Goal: Transaction & Acquisition: Purchase product/service

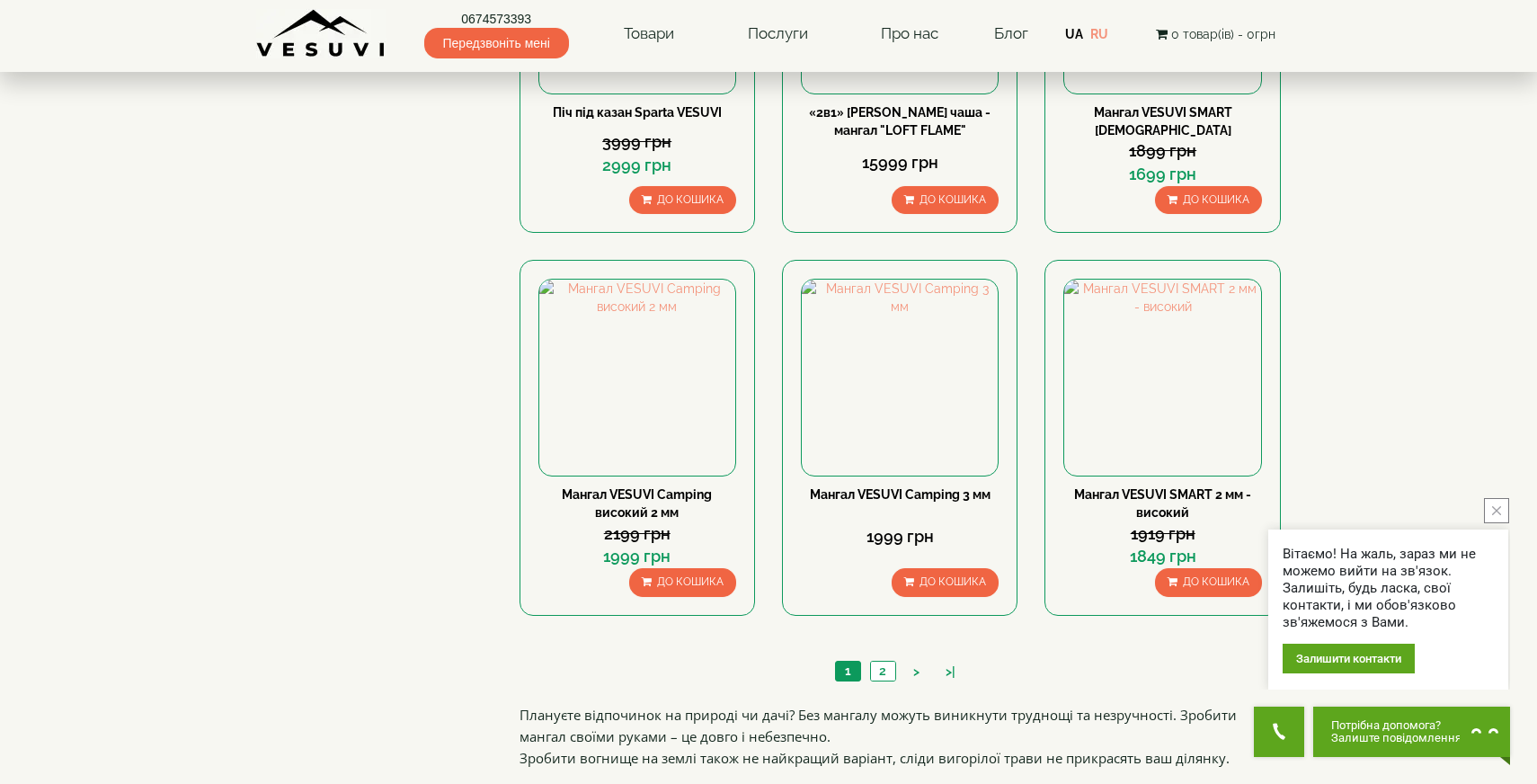
scroll to position [1694, 0]
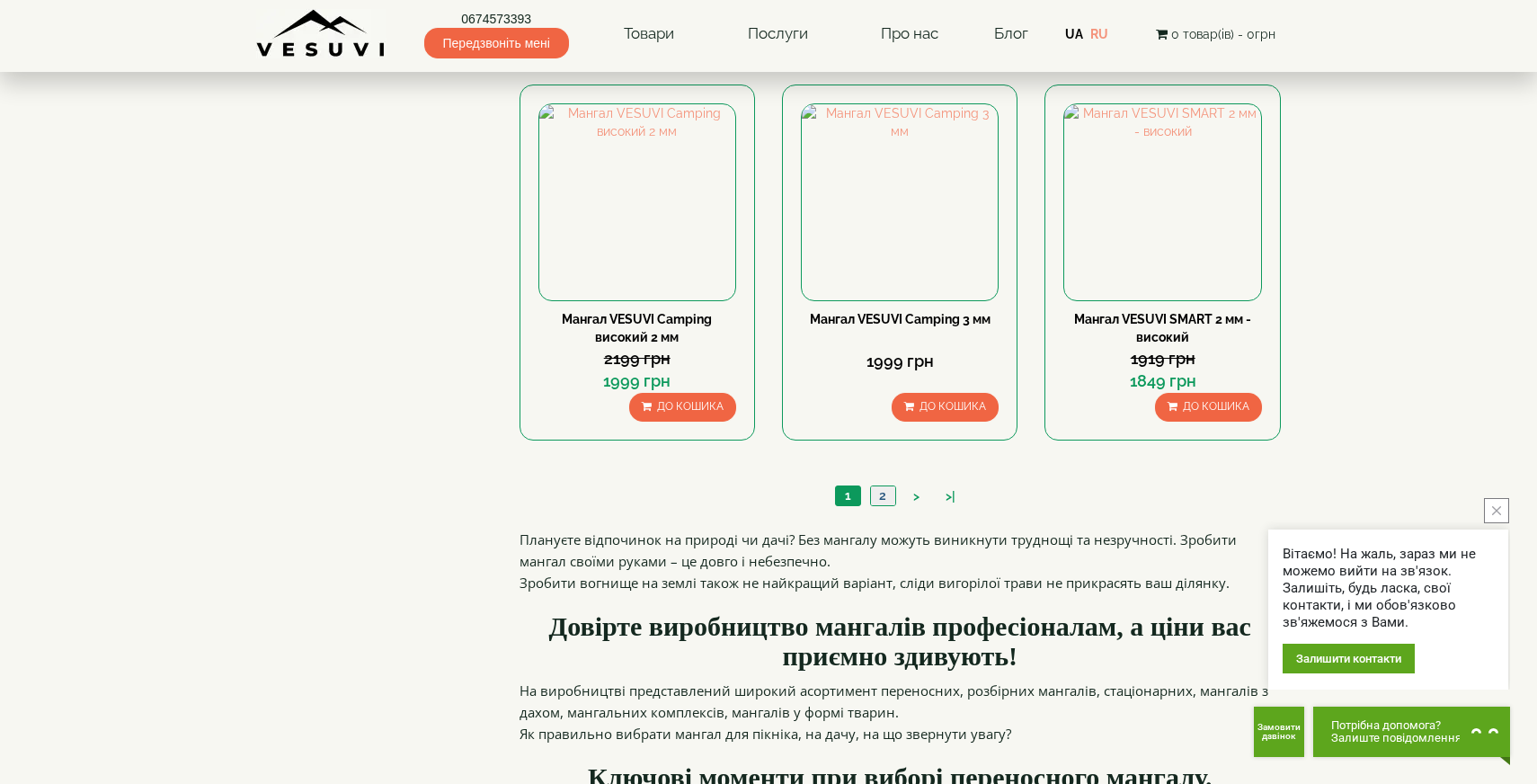
click at [885, 496] on link "2" at bounding box center [882, 496] width 26 height 19
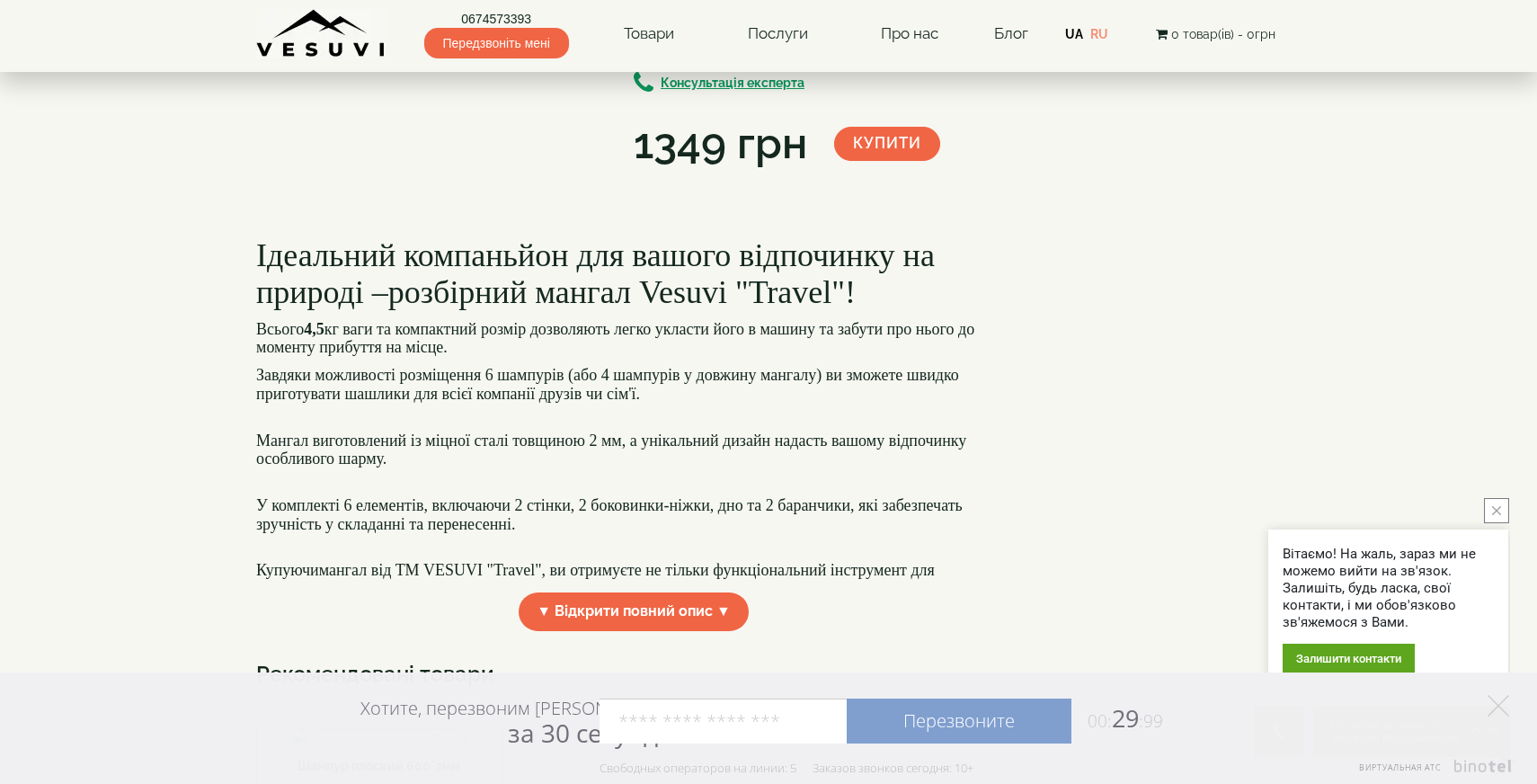
scroll to position [129, 0]
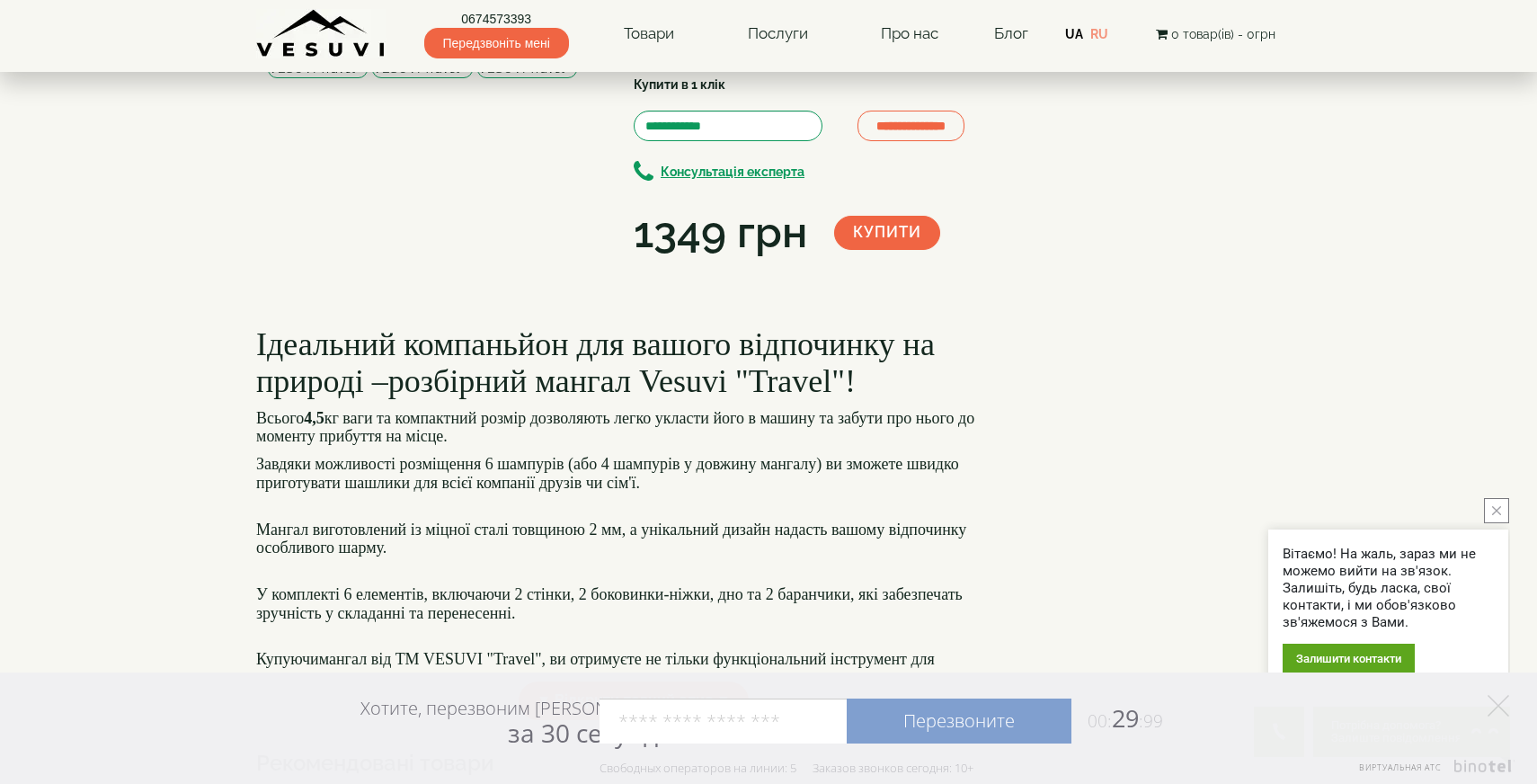
click at [551, 78] on img at bounding box center [527, 60] width 99 height 38
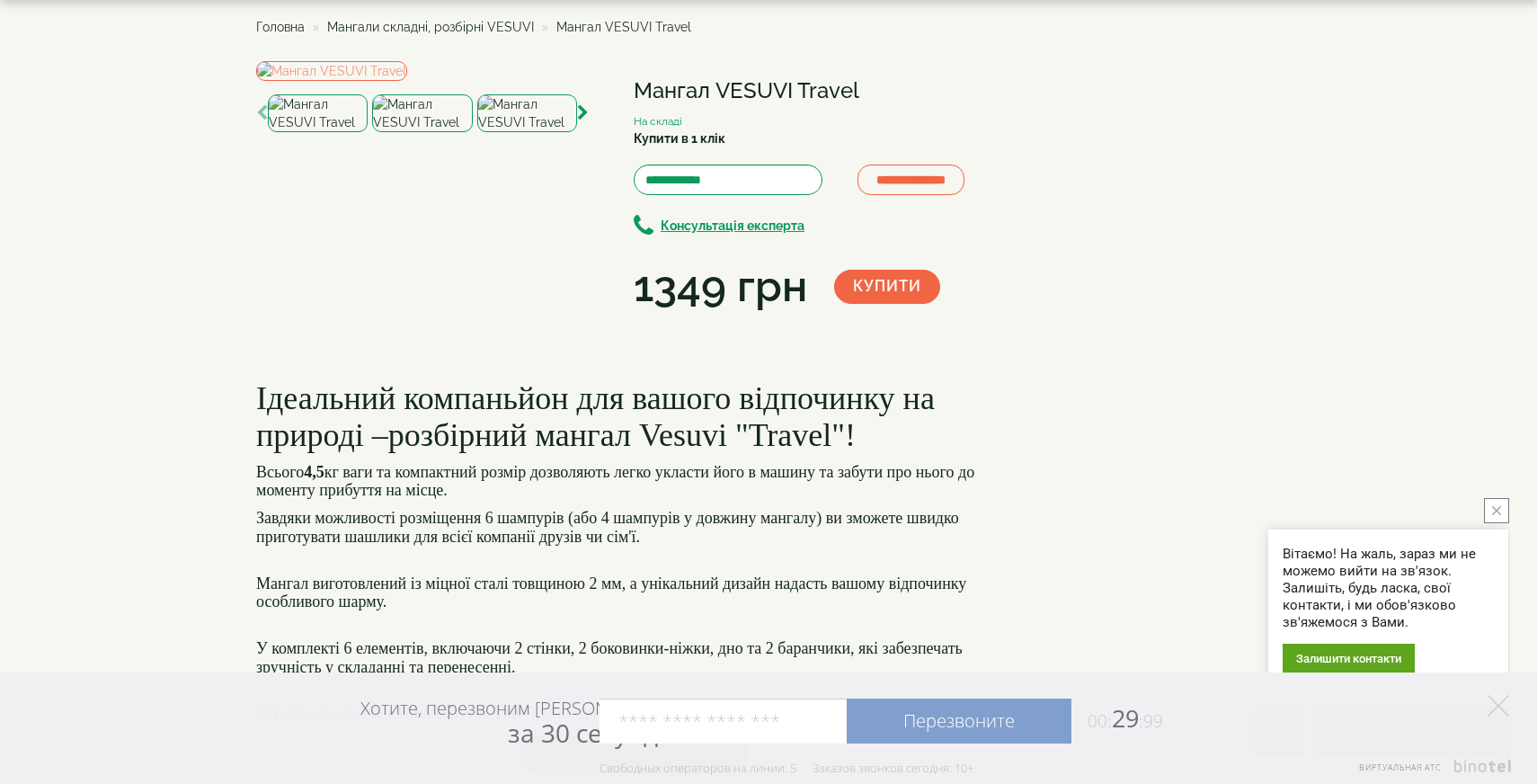
scroll to position [48, 0]
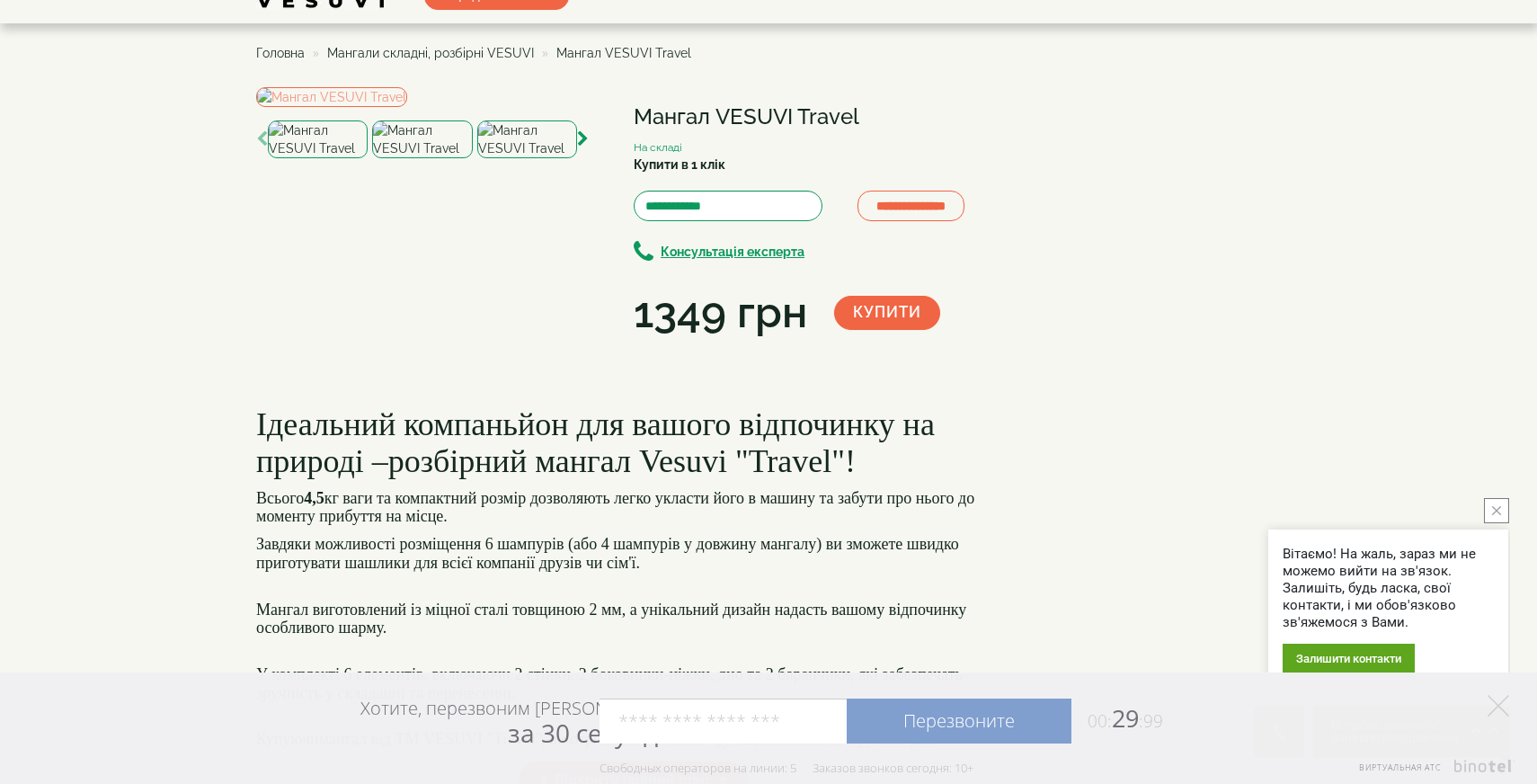
click at [429, 158] on img at bounding box center [421, 139] width 99 height 38
click at [585, 148] on icon "button" at bounding box center [583, 139] width 11 height 16
click at [518, 158] on img at bounding box center [527, 139] width 99 height 38
click at [583, 148] on icon "button" at bounding box center [583, 139] width 11 height 16
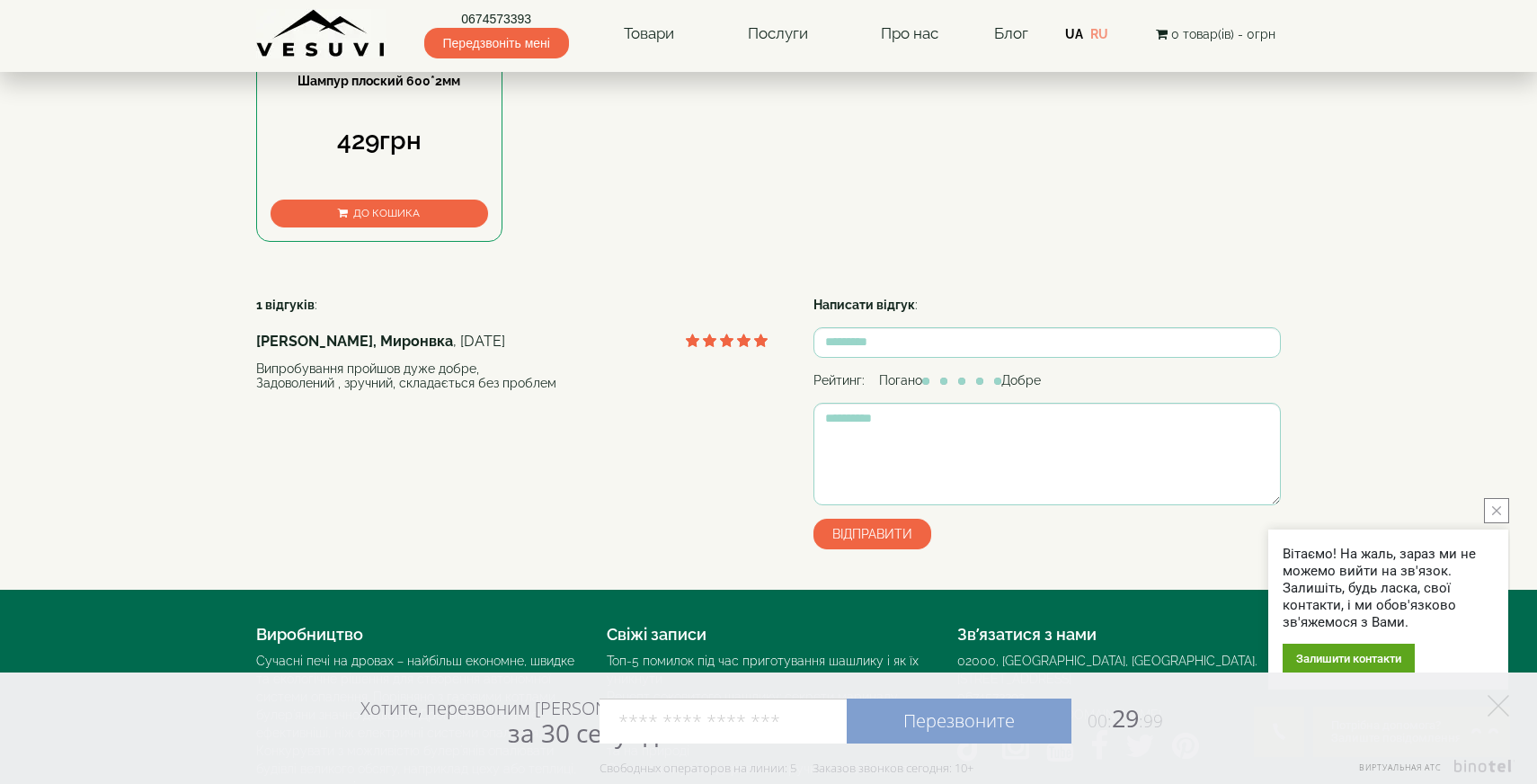
scroll to position [691, 0]
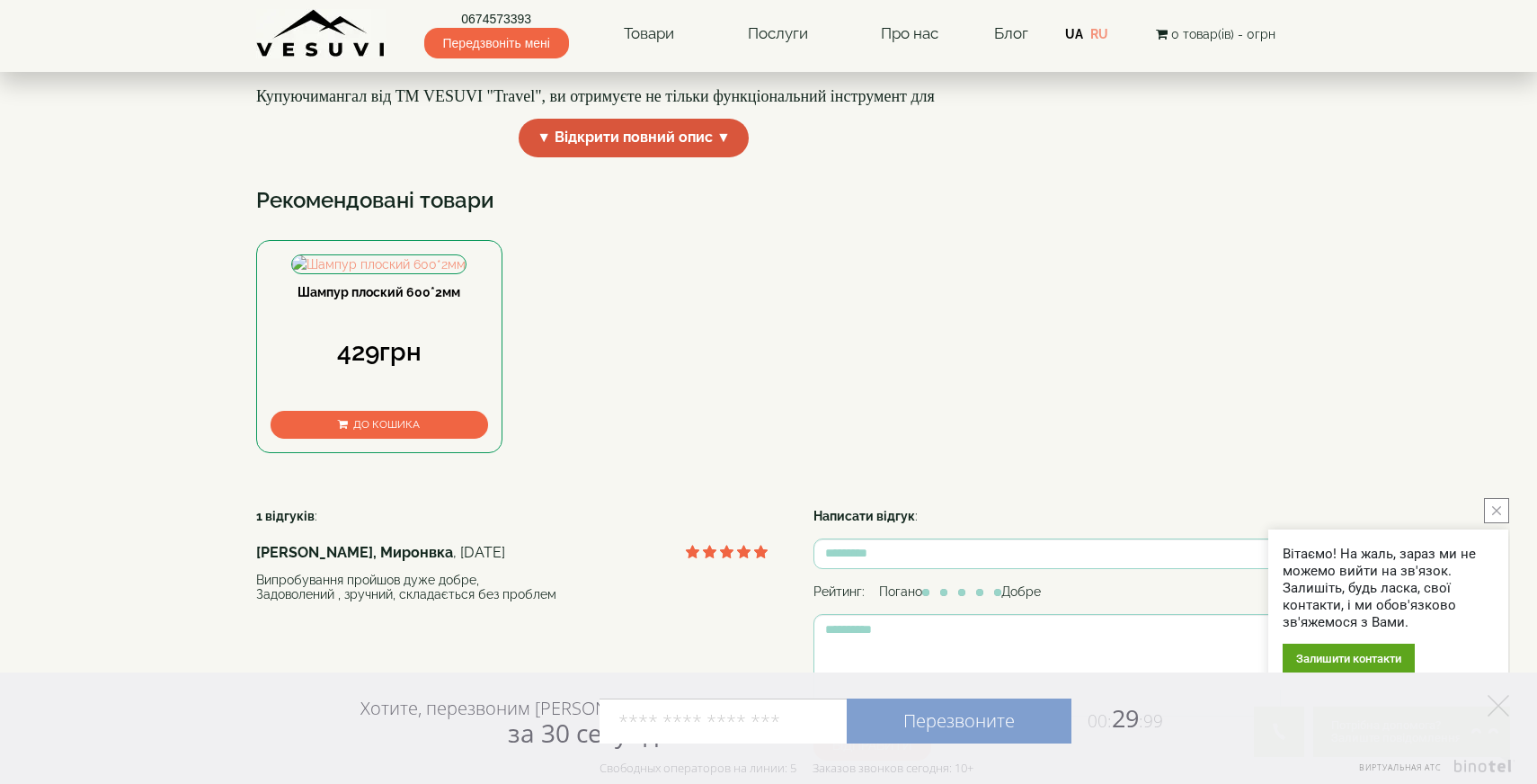
click at [605, 157] on span "▼ Відкрити повний опис ▼" at bounding box center [633, 137] width 230 height 39
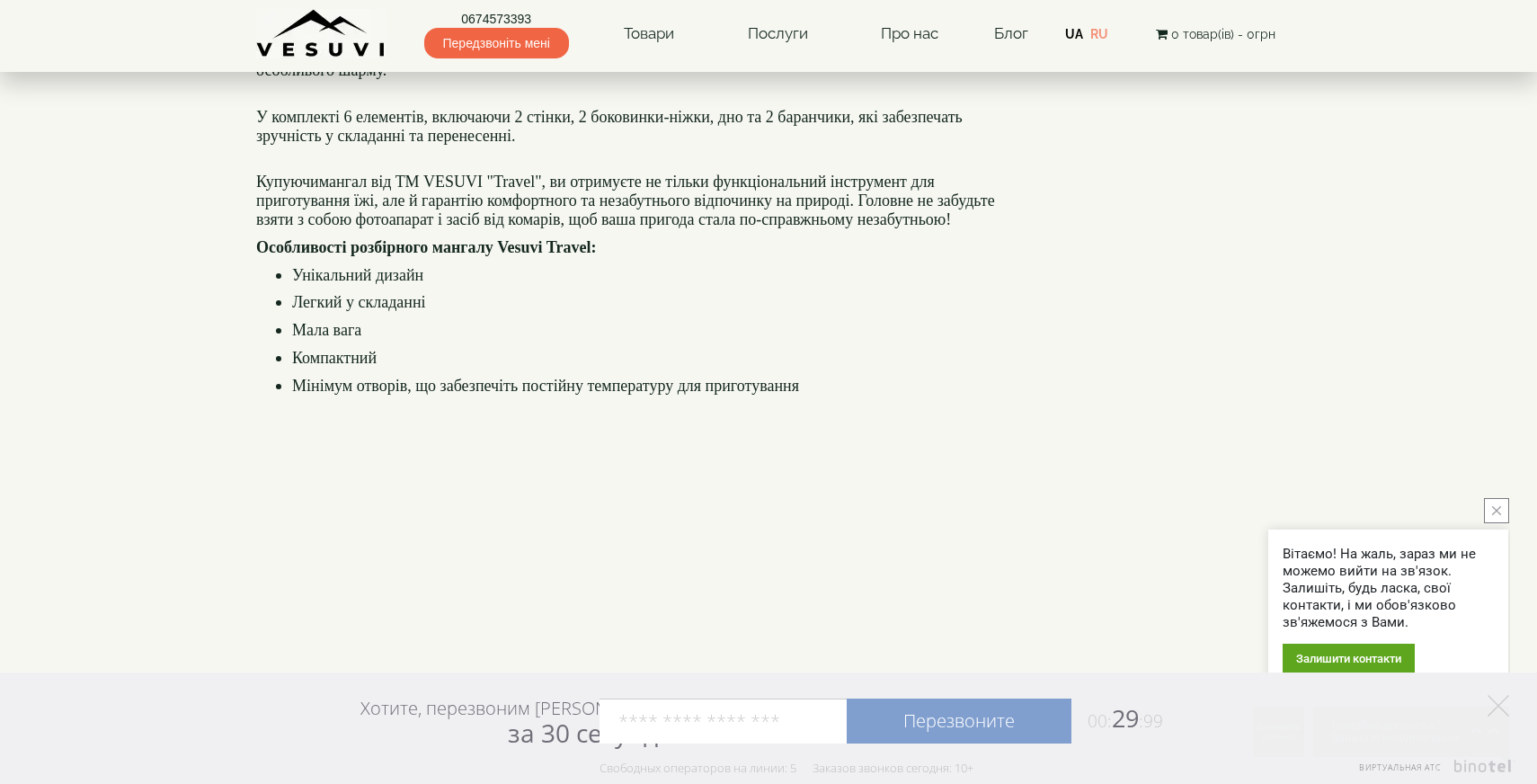
scroll to position [918, 0]
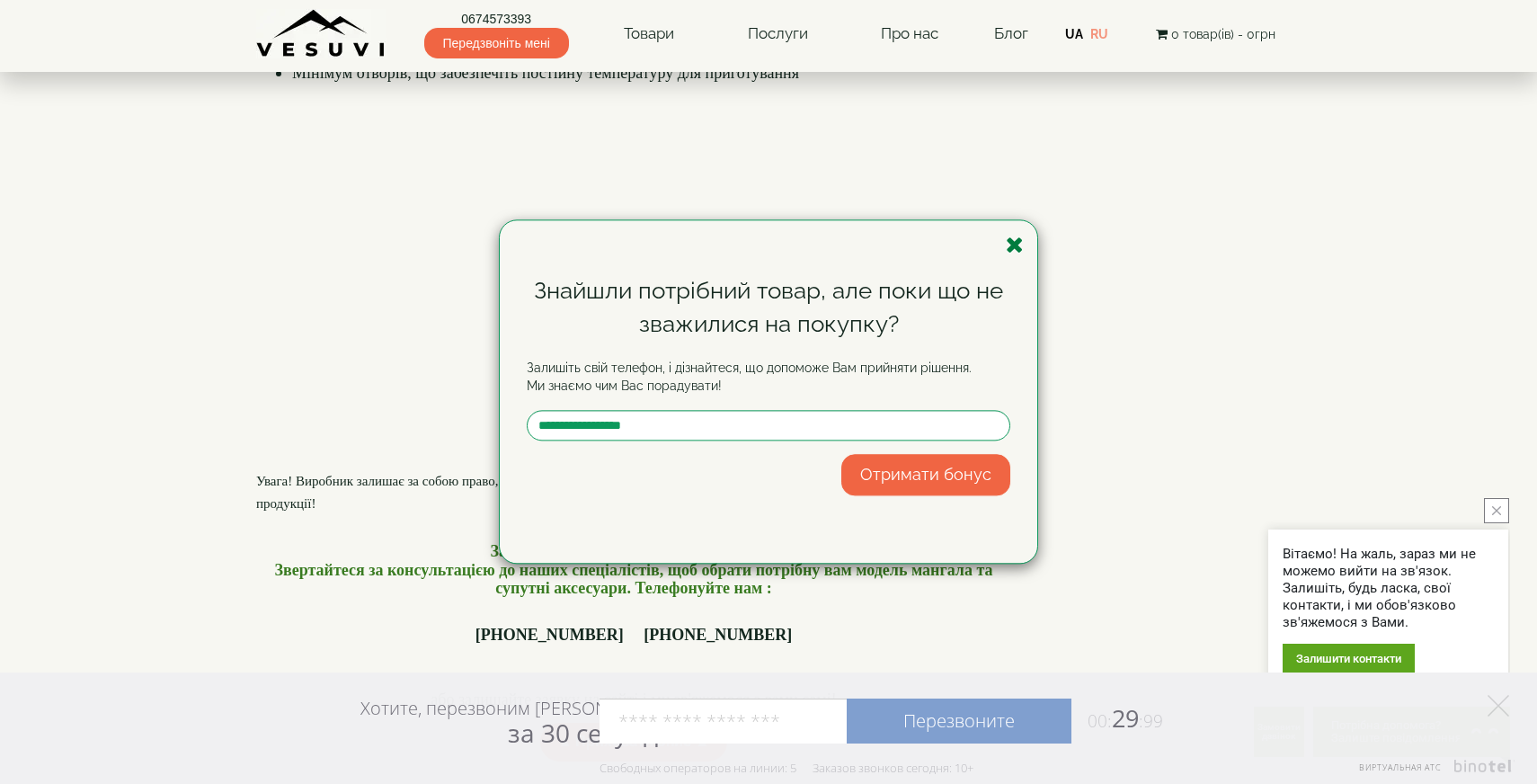
click at [1017, 237] on icon "button" at bounding box center [1014, 245] width 18 height 23
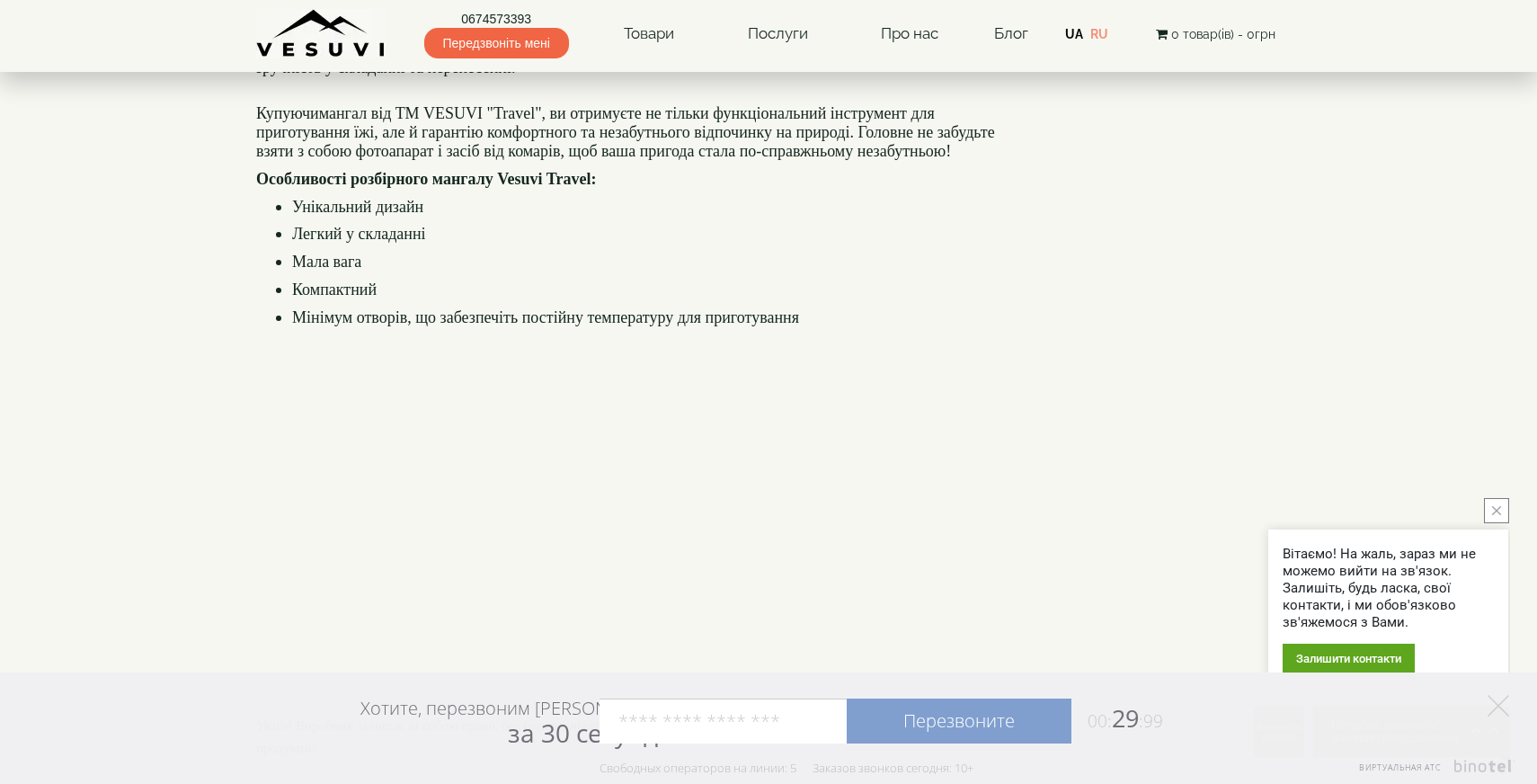
click at [682, 299] on h4 "Унікальний дизайн Легкий у складанні Мала вага Компактний" at bounding box center [634, 248] width 755 height 101
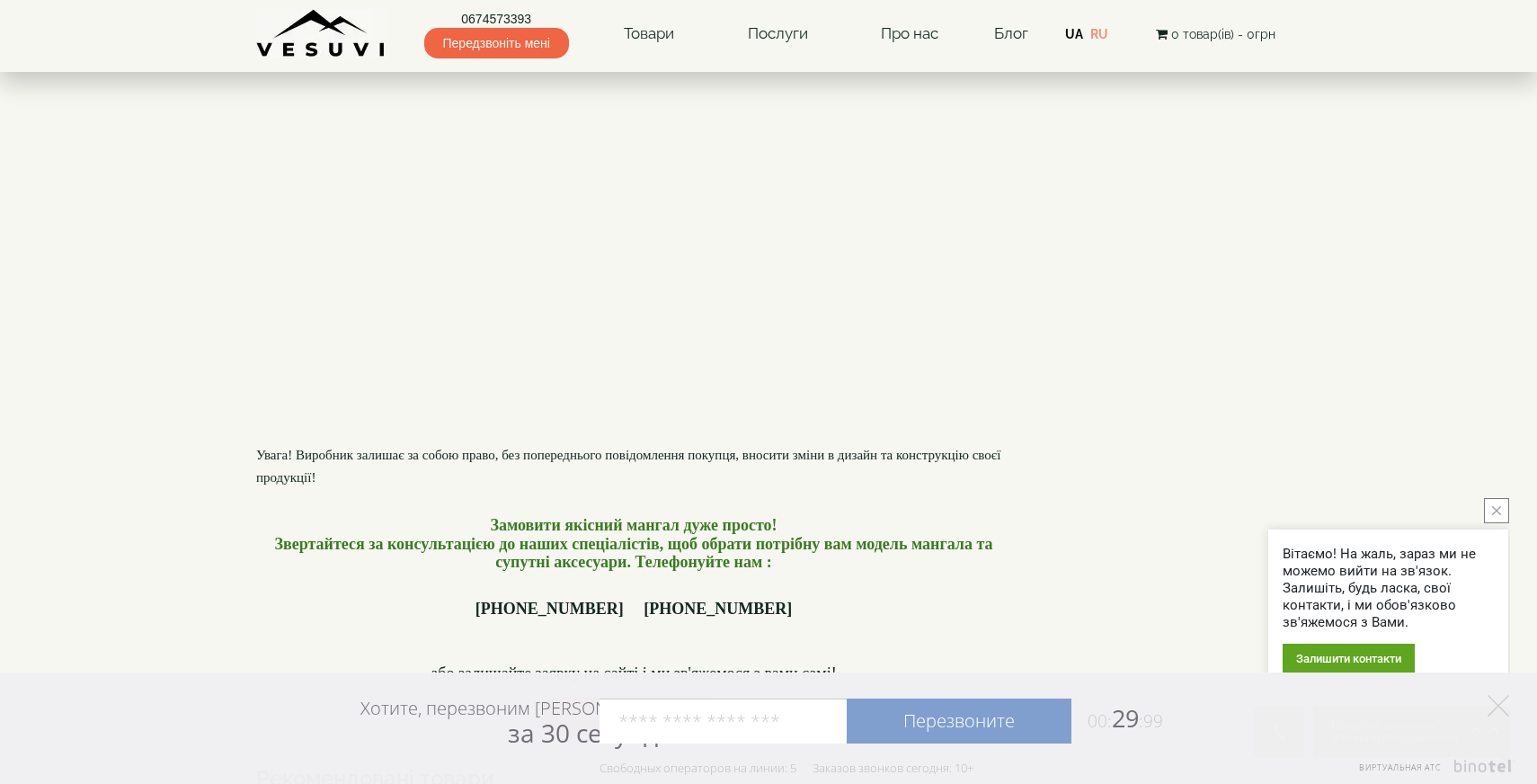
scroll to position [739, 0]
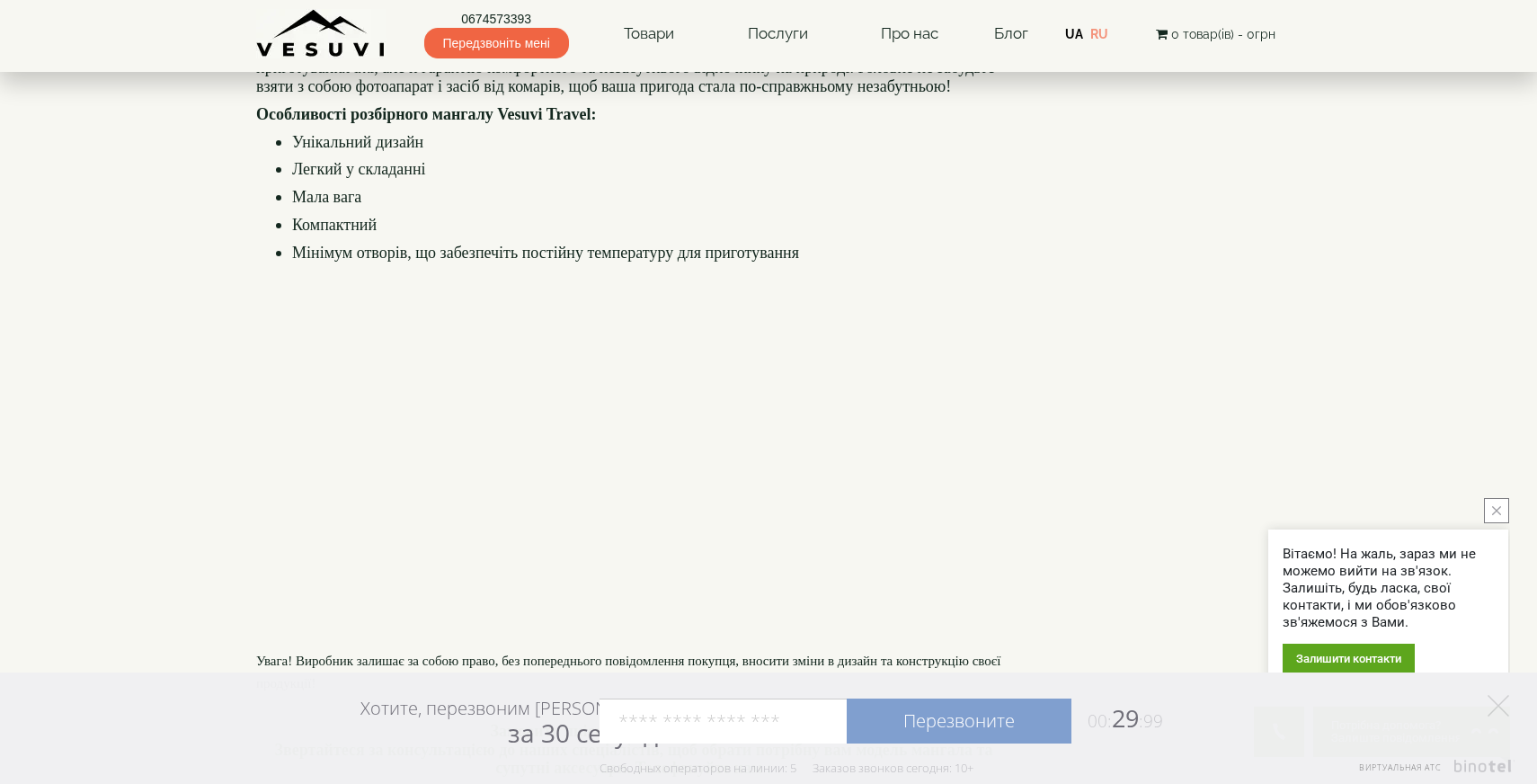
click at [852, 235] on h4 "Унікальний дизайн Легкий у складанні Мала вага Компактний" at bounding box center [634, 183] width 755 height 101
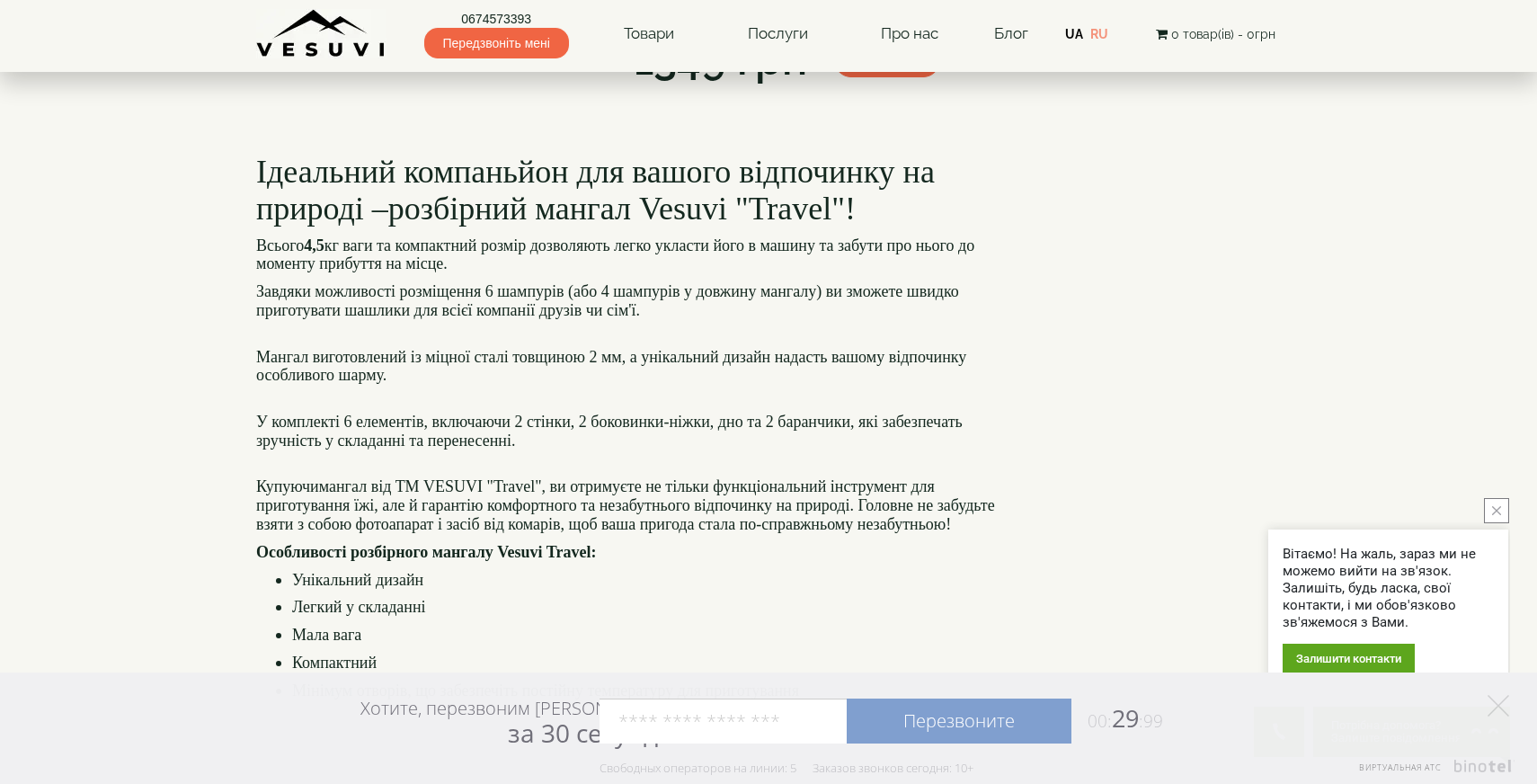
scroll to position [36, 0]
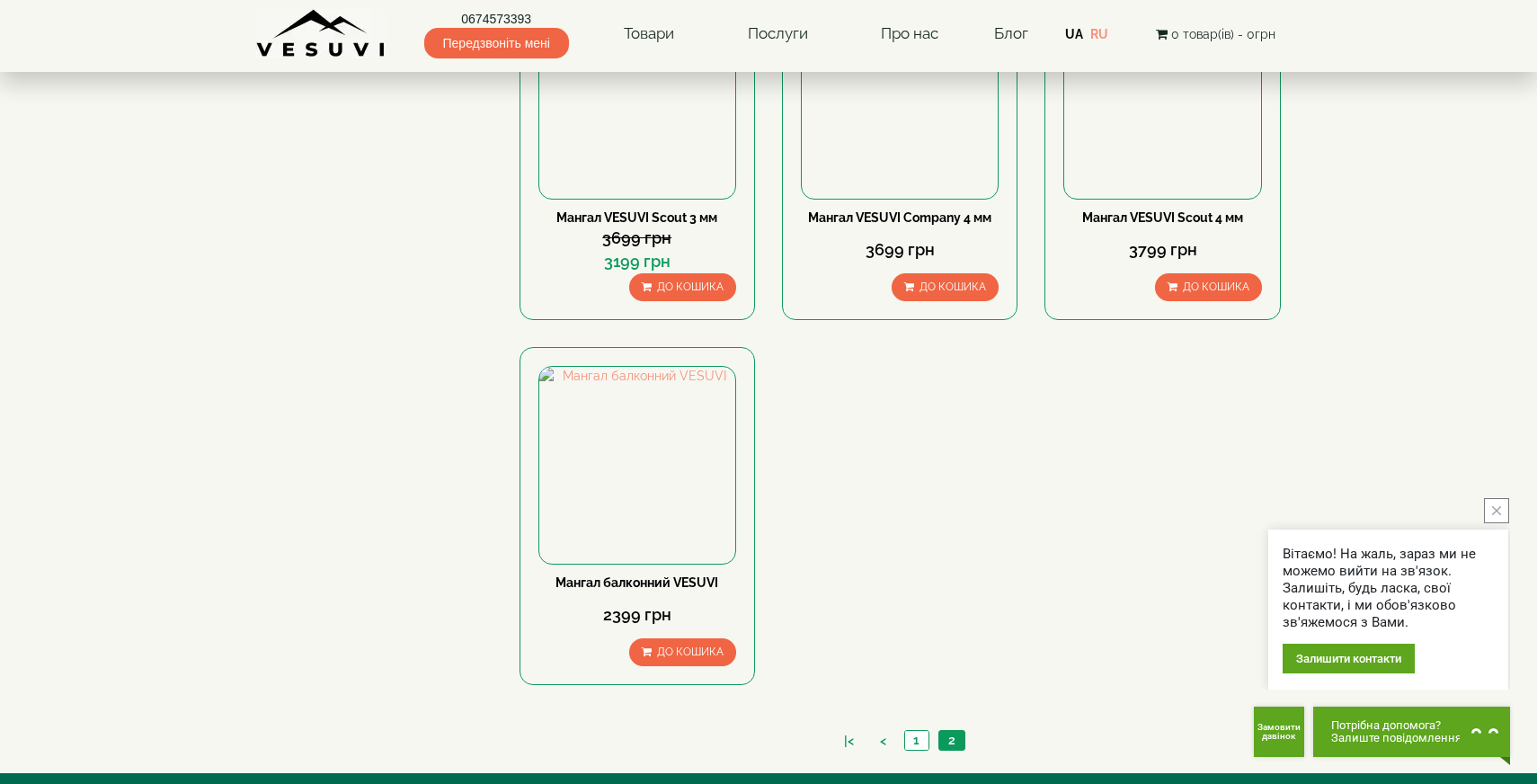
scroll to position [992, 0]
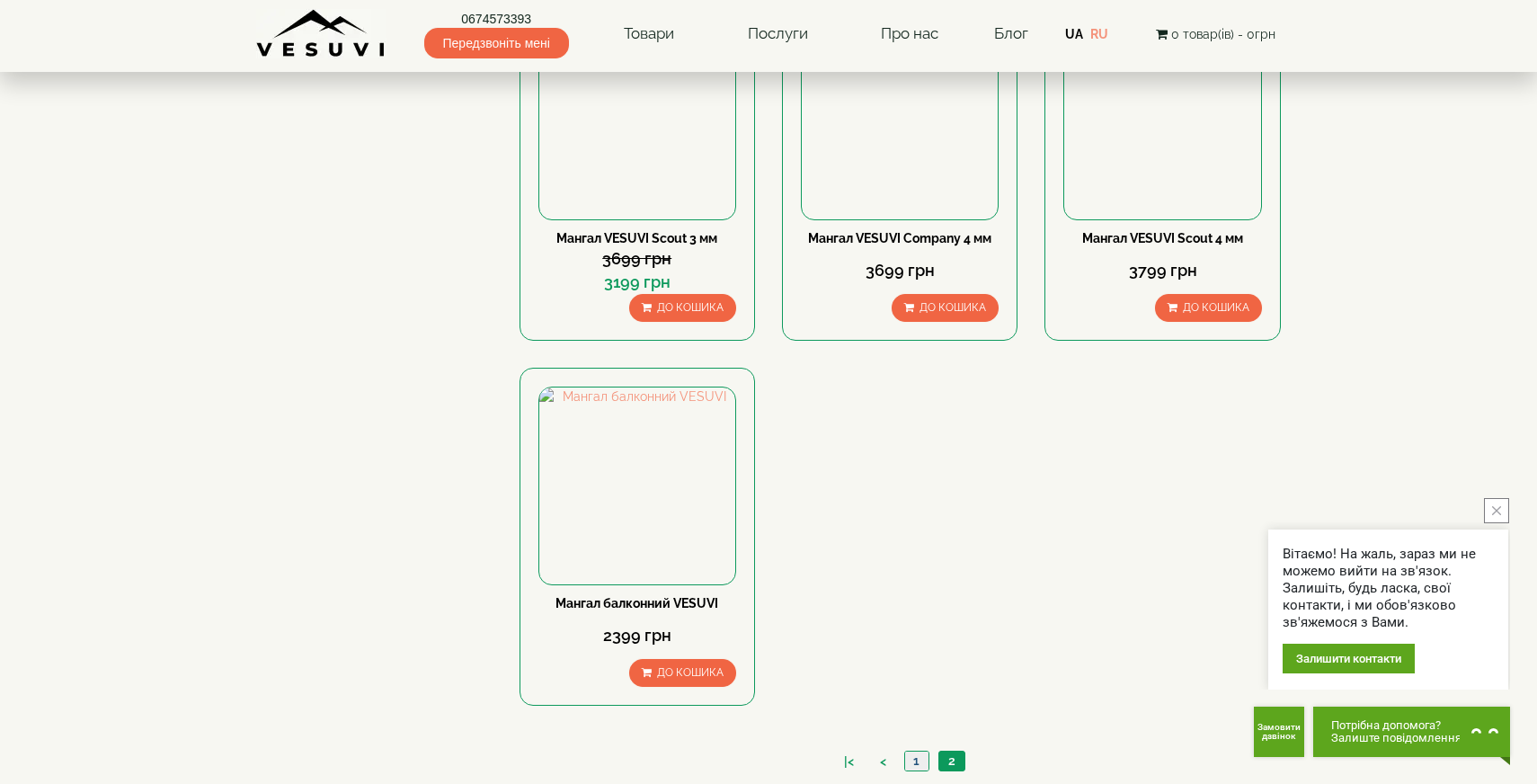
click at [915, 756] on link "1" at bounding box center [917, 760] width 25 height 19
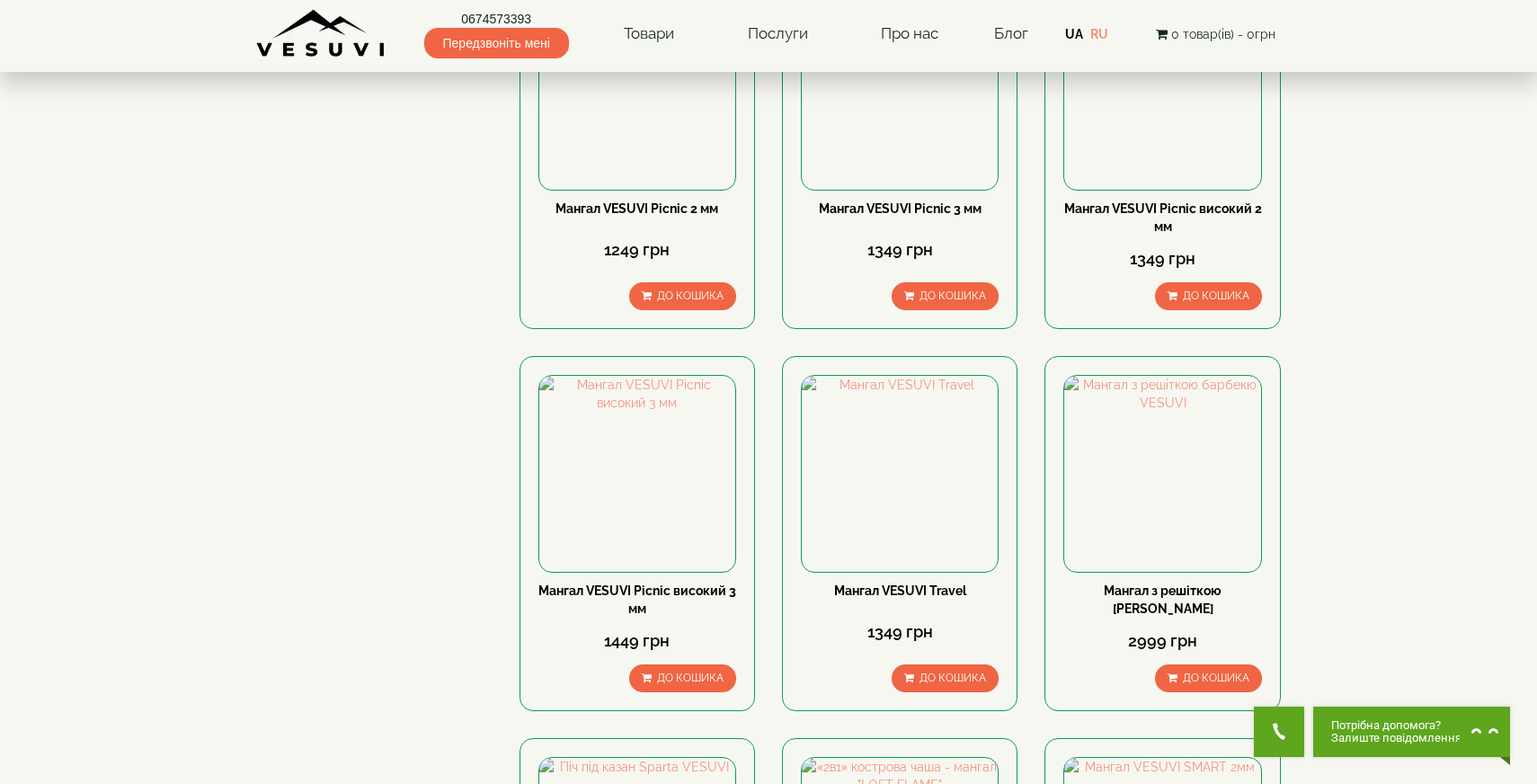
scroll to position [693, 0]
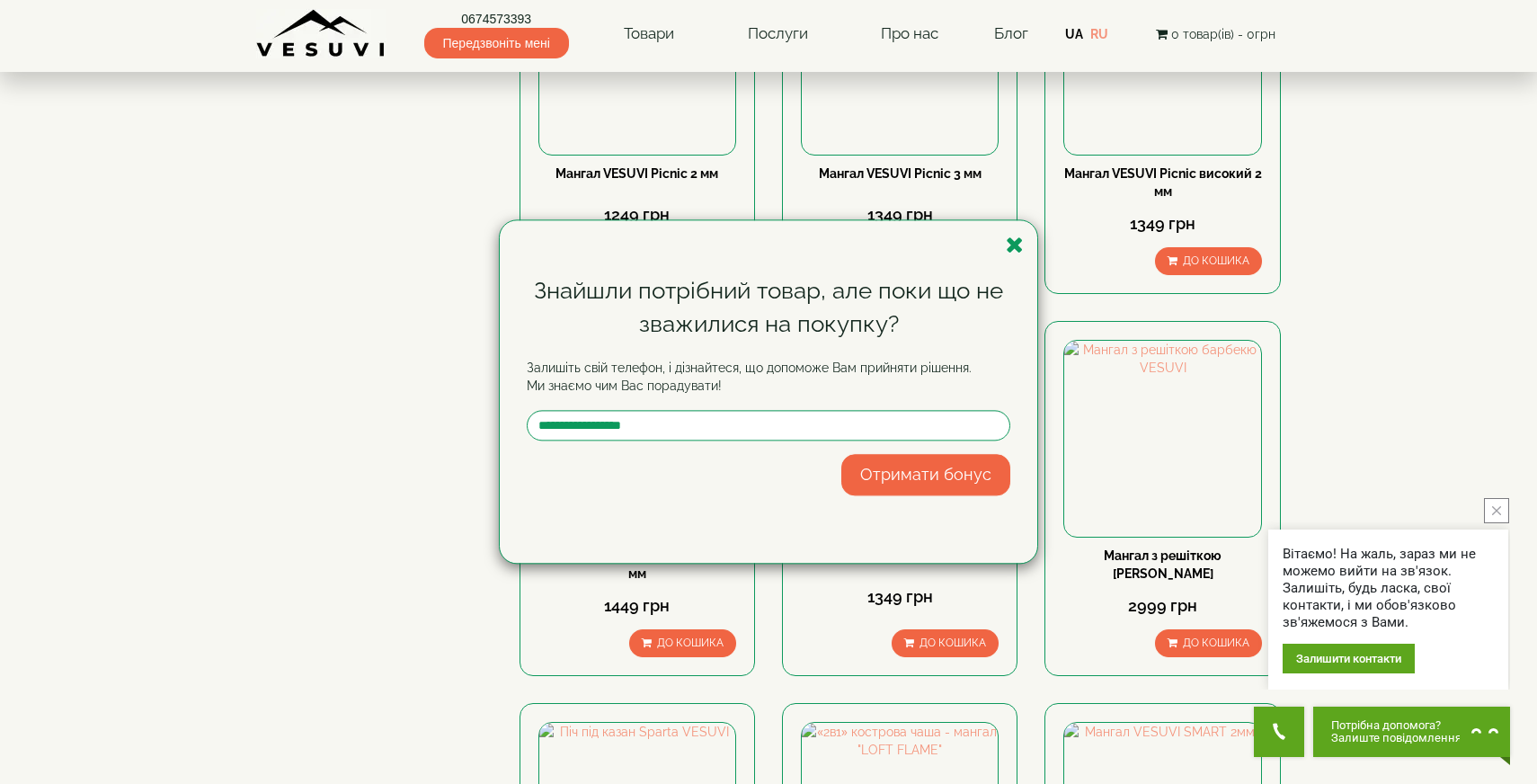
click at [1003, 253] on div "Знайшли потрібний товар, але поки що не зважилися на покупку? Залишіть свій тел…" at bounding box center [768, 392] width 537 height 342
click at [1018, 246] on icon "button" at bounding box center [1014, 245] width 18 height 23
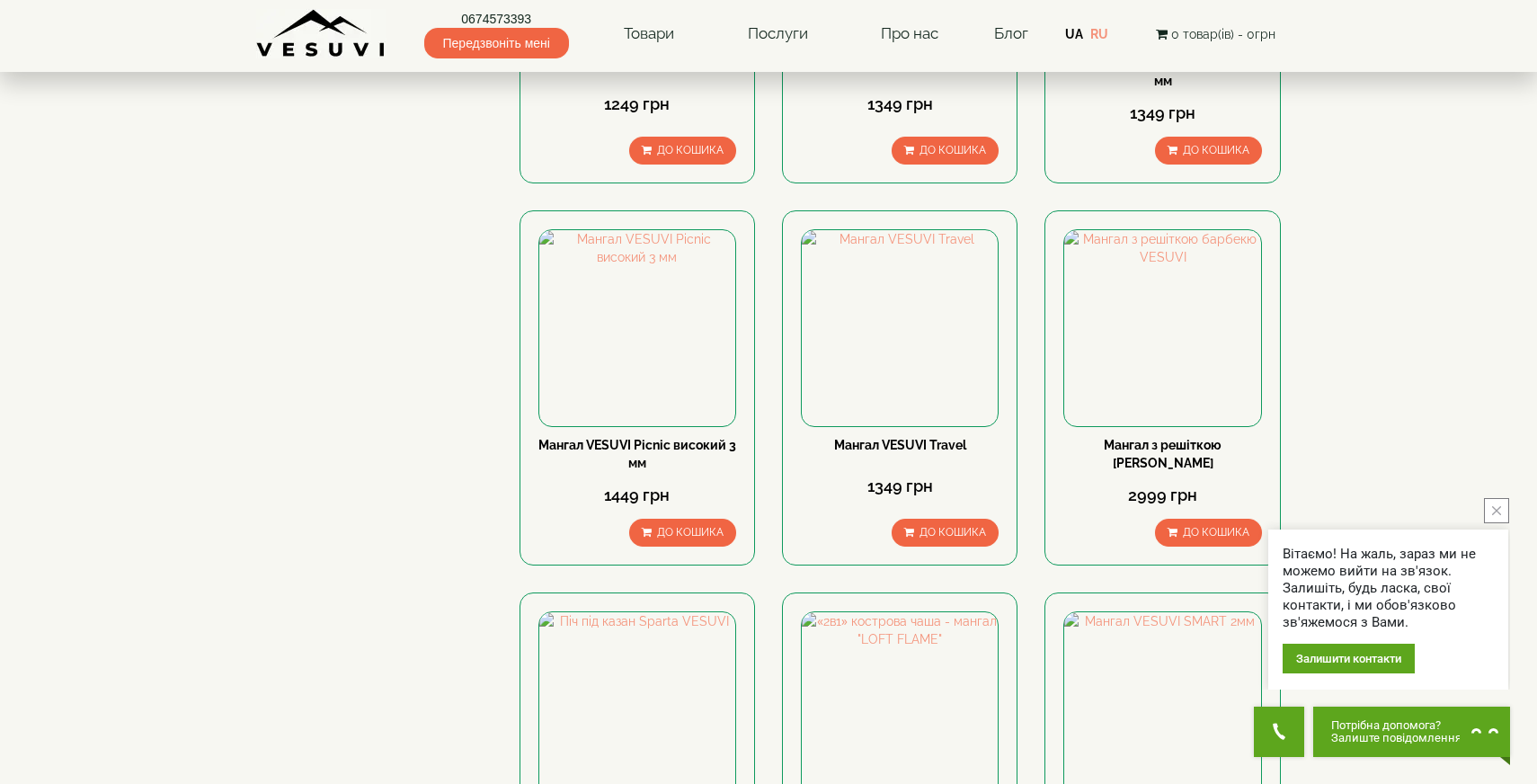
scroll to position [595, 0]
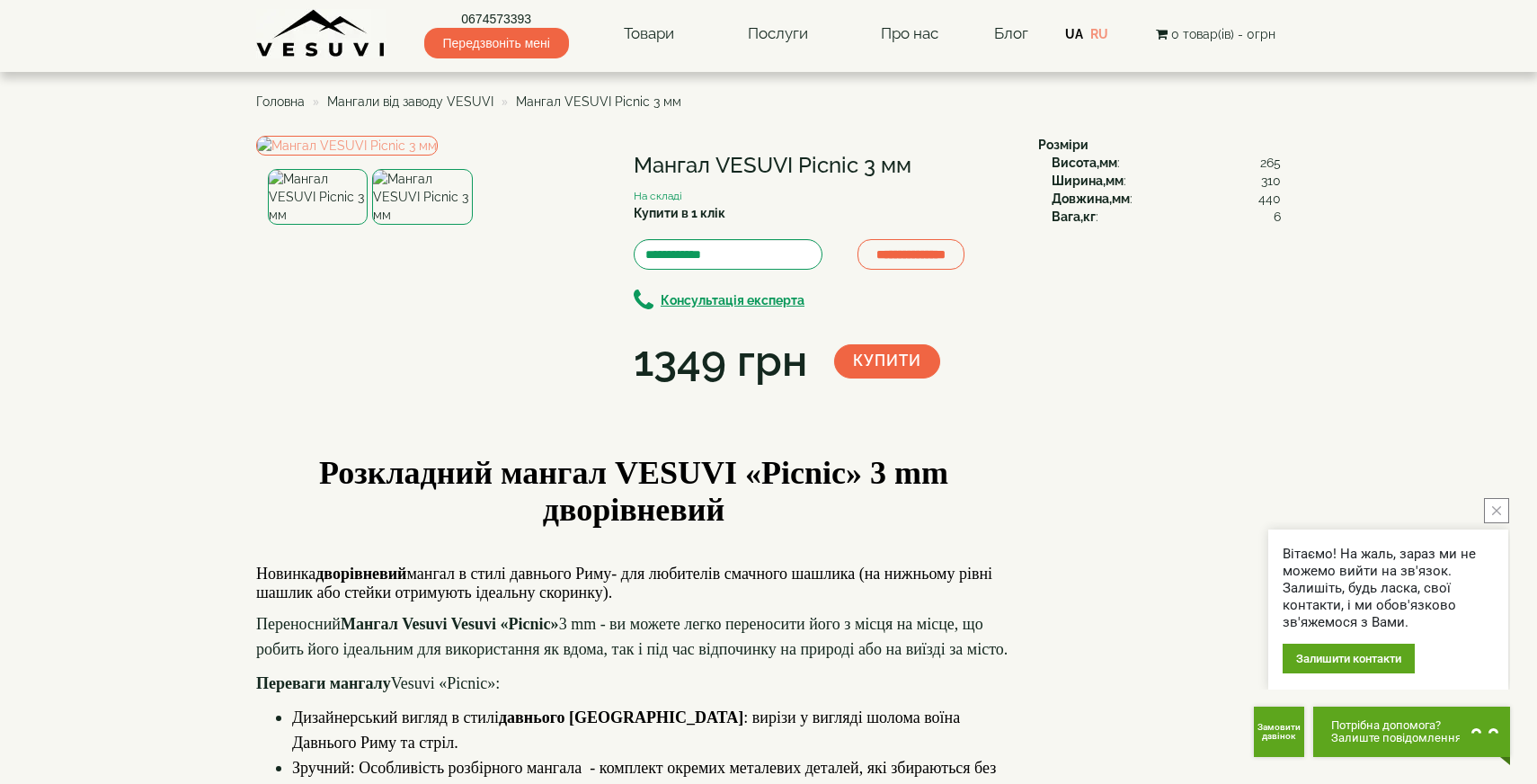
scroll to position [61, 0]
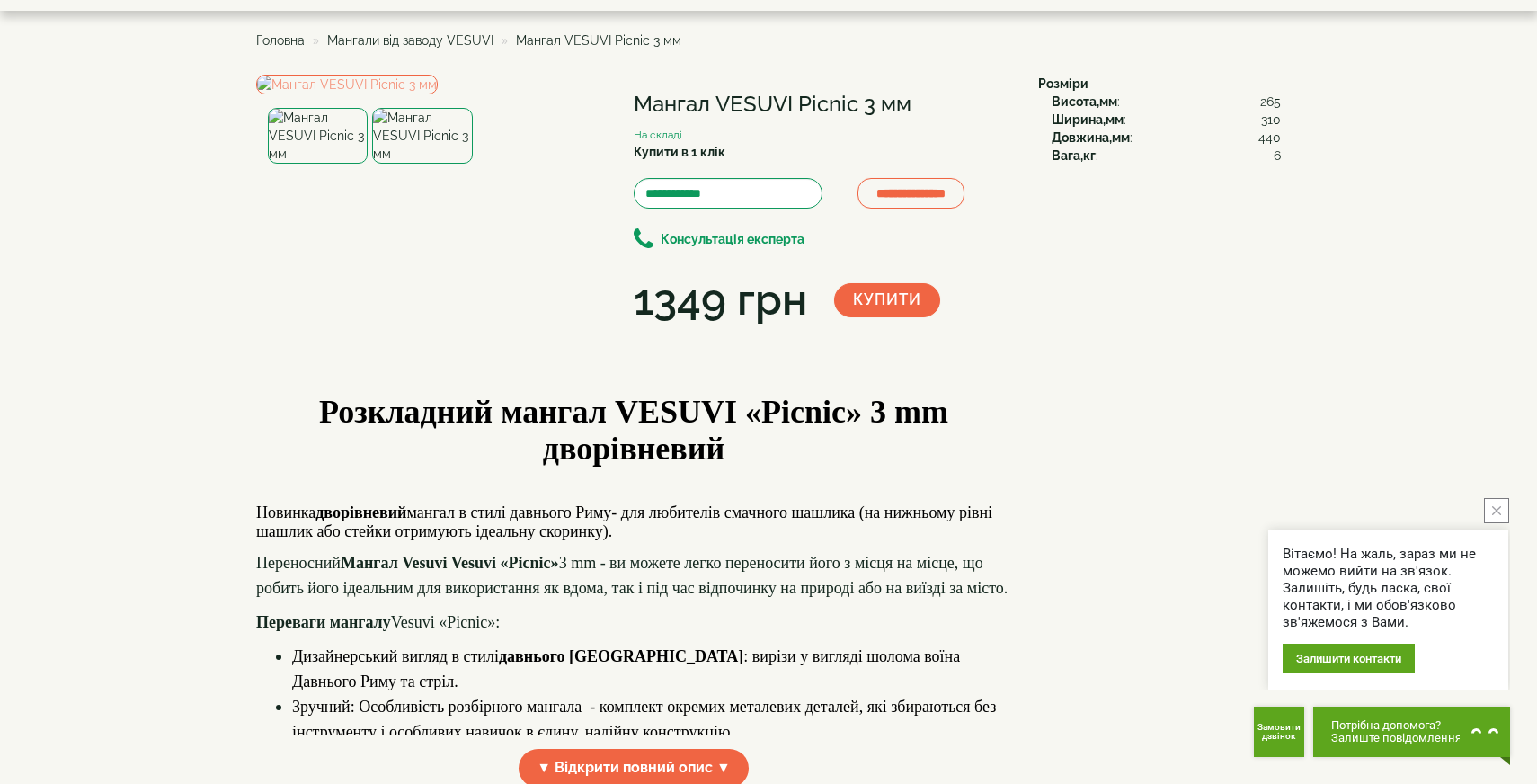
click at [399, 164] on img at bounding box center [421, 135] width 99 height 56
click at [438, 95] on img at bounding box center [347, 84] width 182 height 20
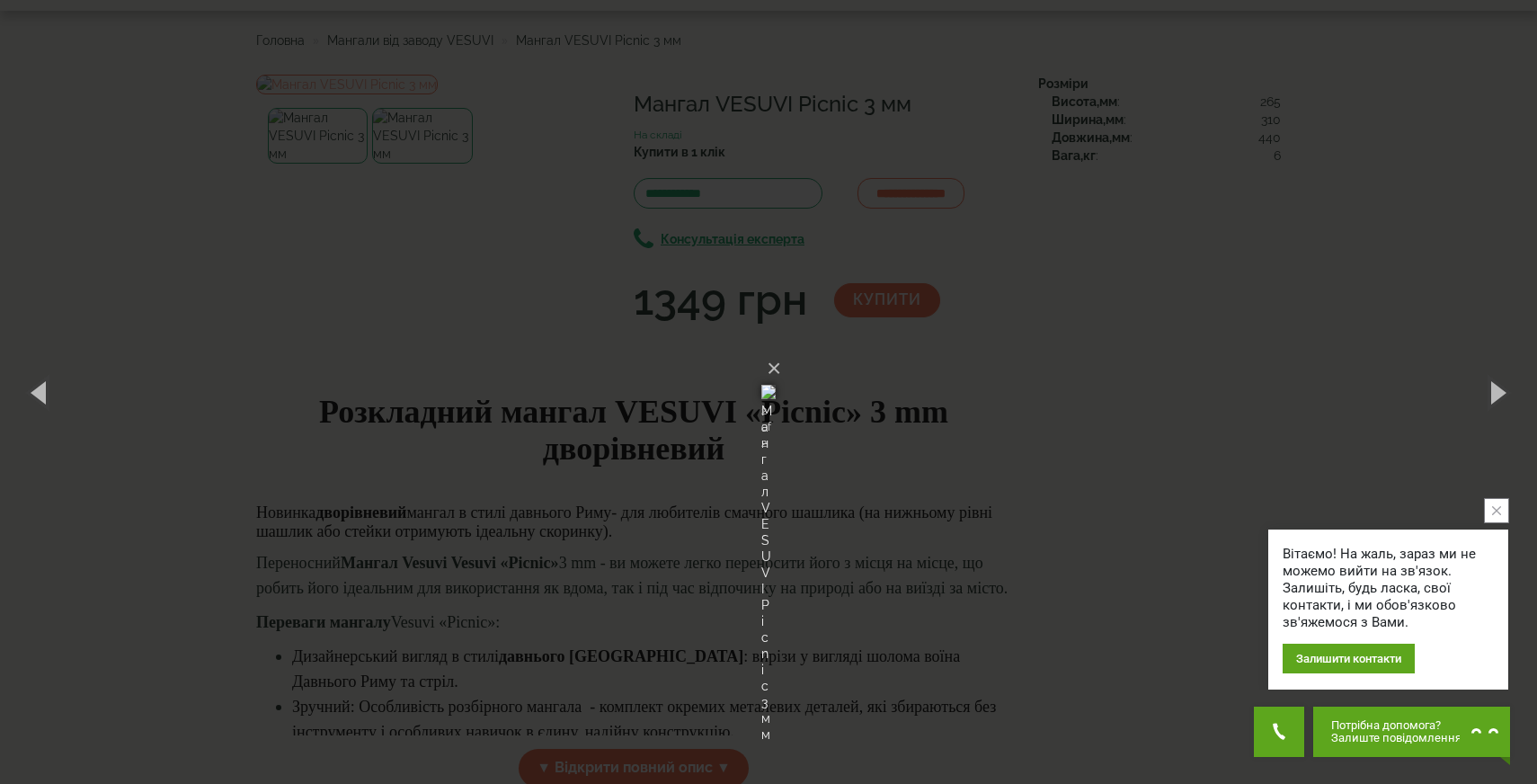
click at [1047, 564] on div "× Мангал VESUVI Picnic 3 мм 2 of 2 Loading..." at bounding box center [768, 392] width 1537 height 784
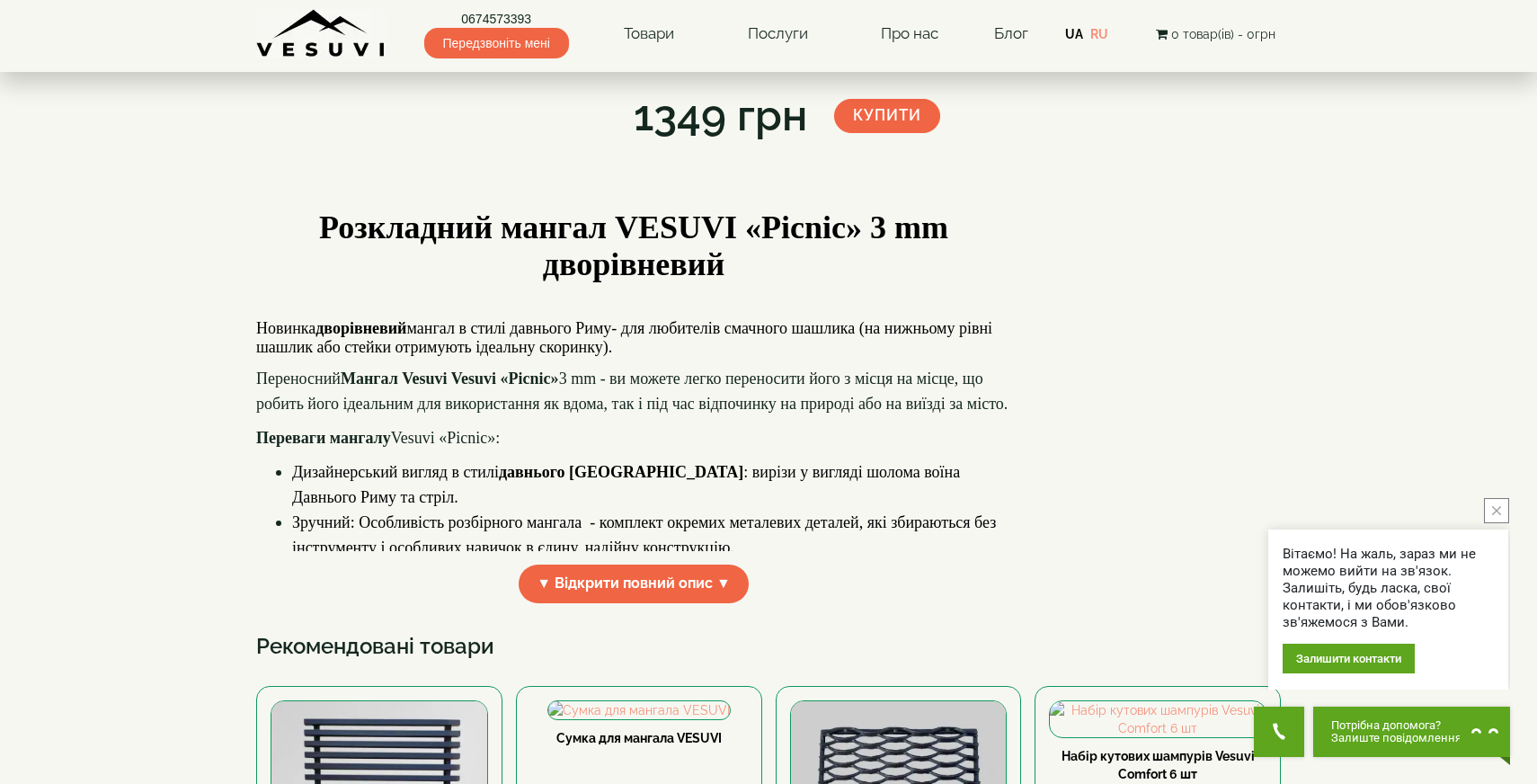
scroll to position [404, 0]
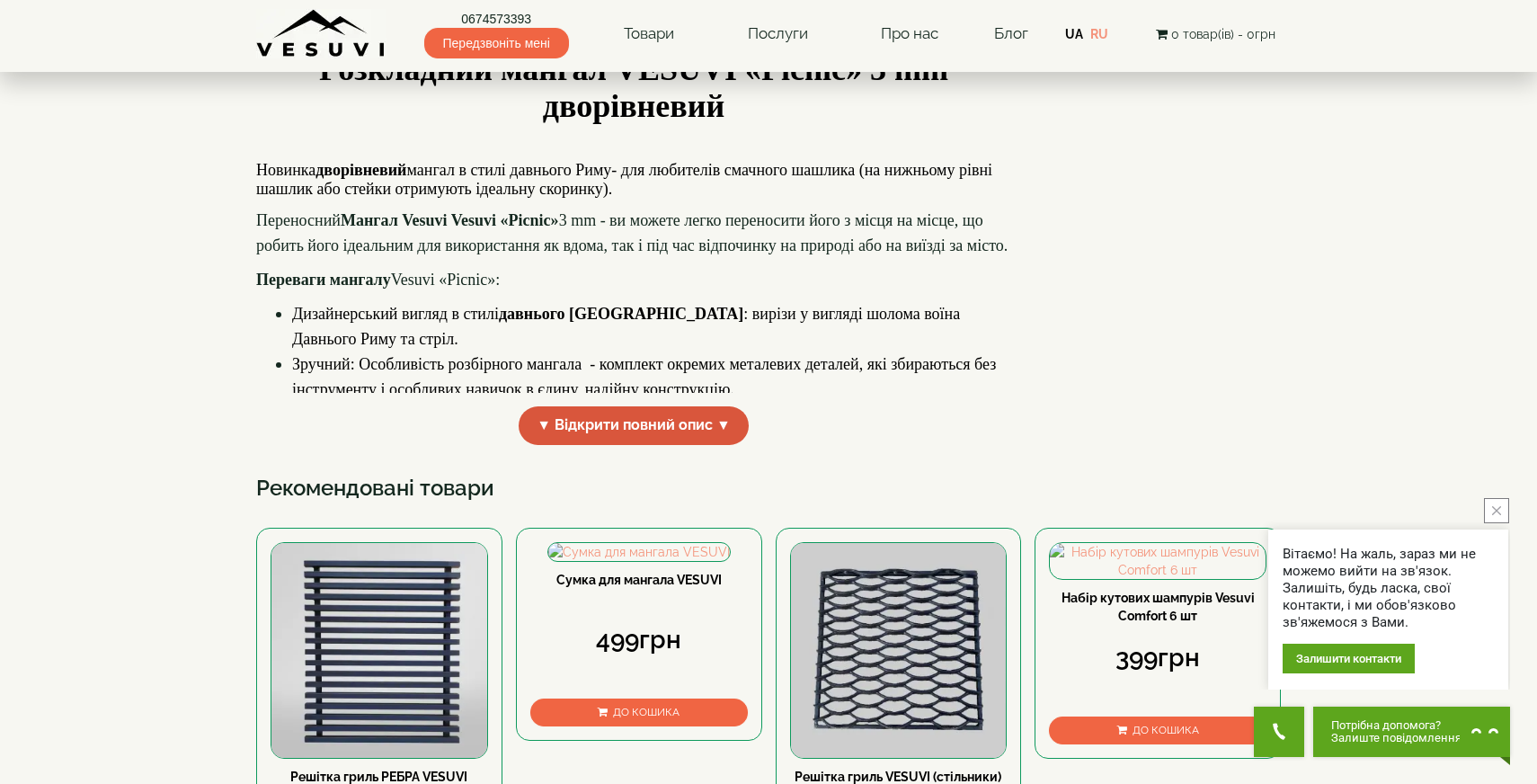
click at [657, 444] on span "▼ Відкрити повний опис ▼" at bounding box center [633, 425] width 230 height 39
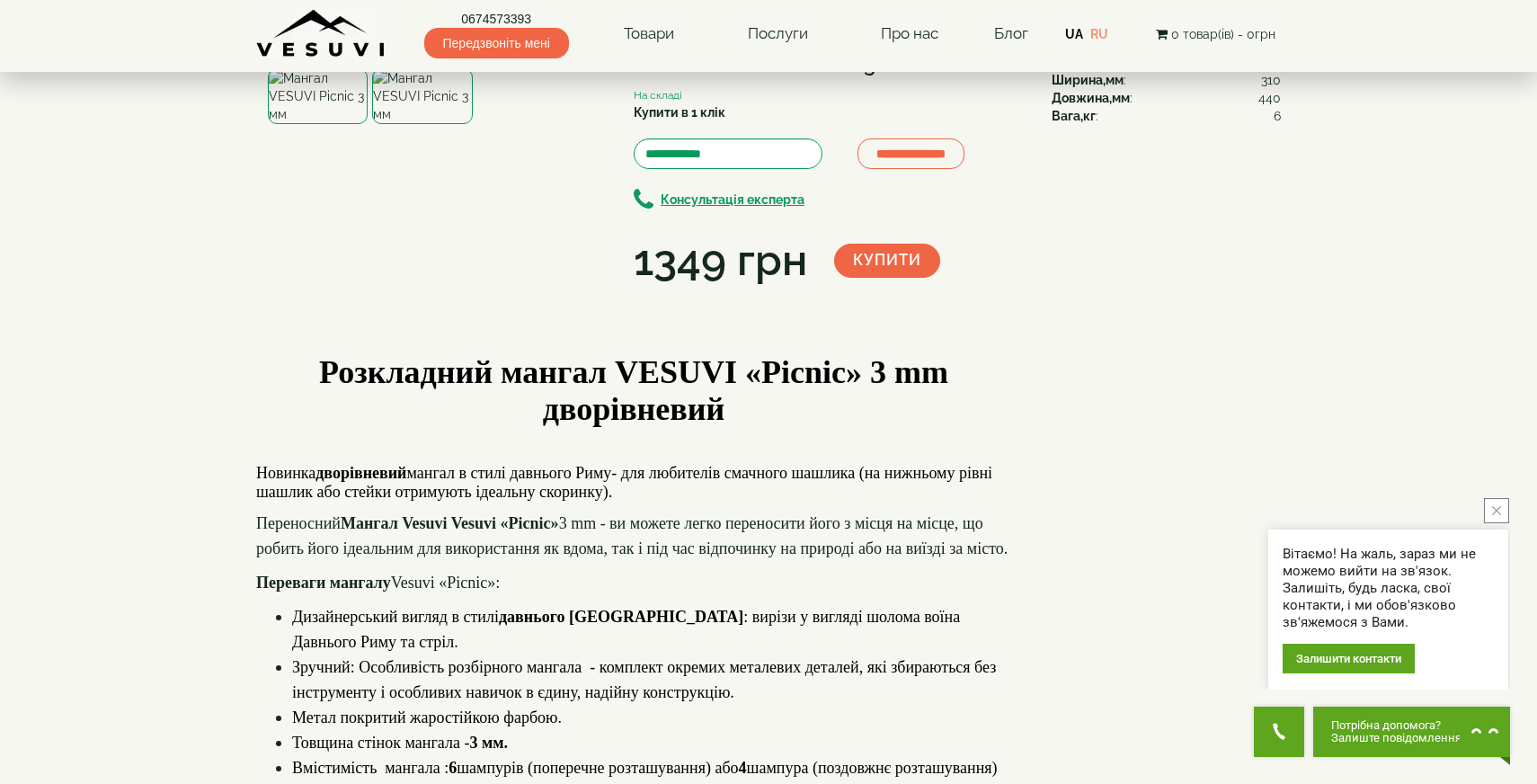
scroll to position [99, 0]
click at [402, 125] on img at bounding box center [421, 96] width 99 height 56
click at [318, 125] on img at bounding box center [317, 96] width 99 height 56
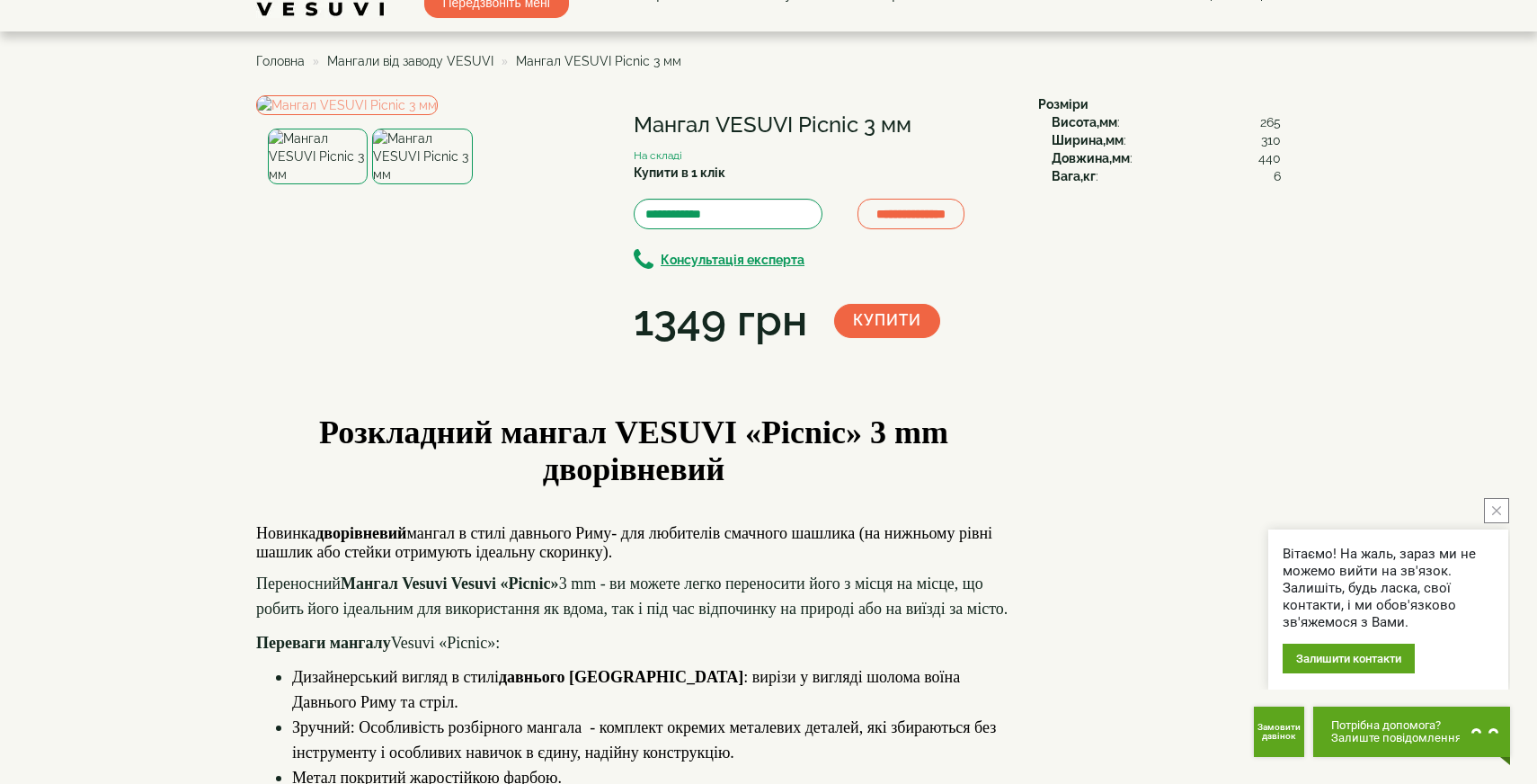
scroll to position [0, 0]
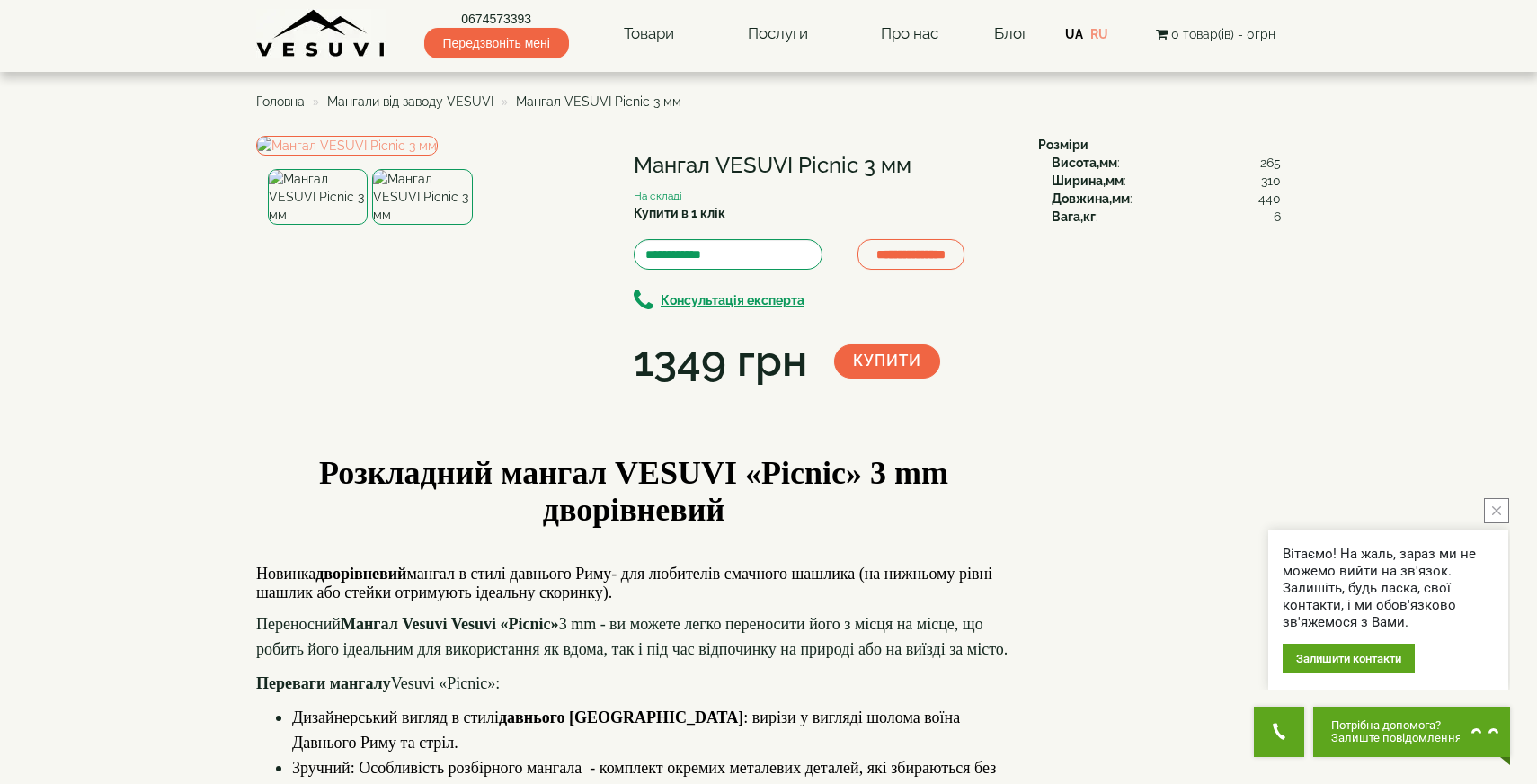
click at [359, 225] on img at bounding box center [317, 197] width 99 height 56
click at [366, 225] on div at bounding box center [317, 197] width 99 height 56
